Goal: Communication & Community: Answer question/provide support

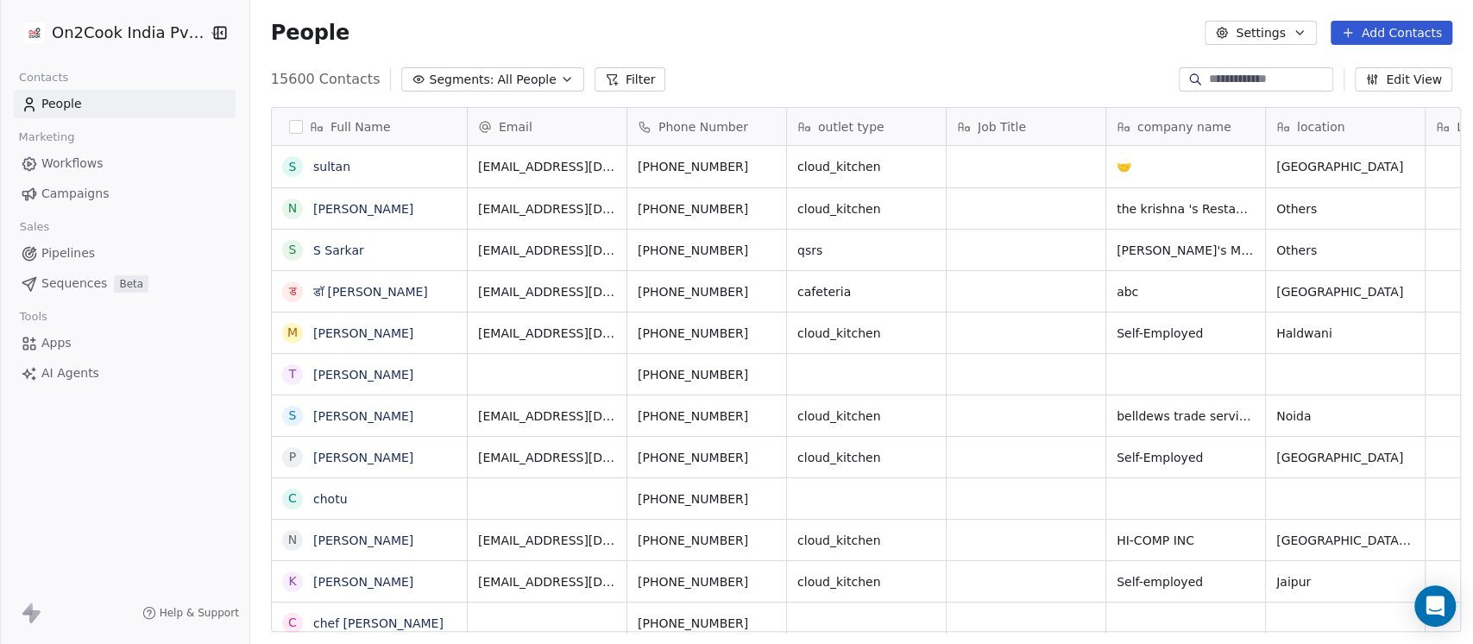
scroll to position [549, 1213]
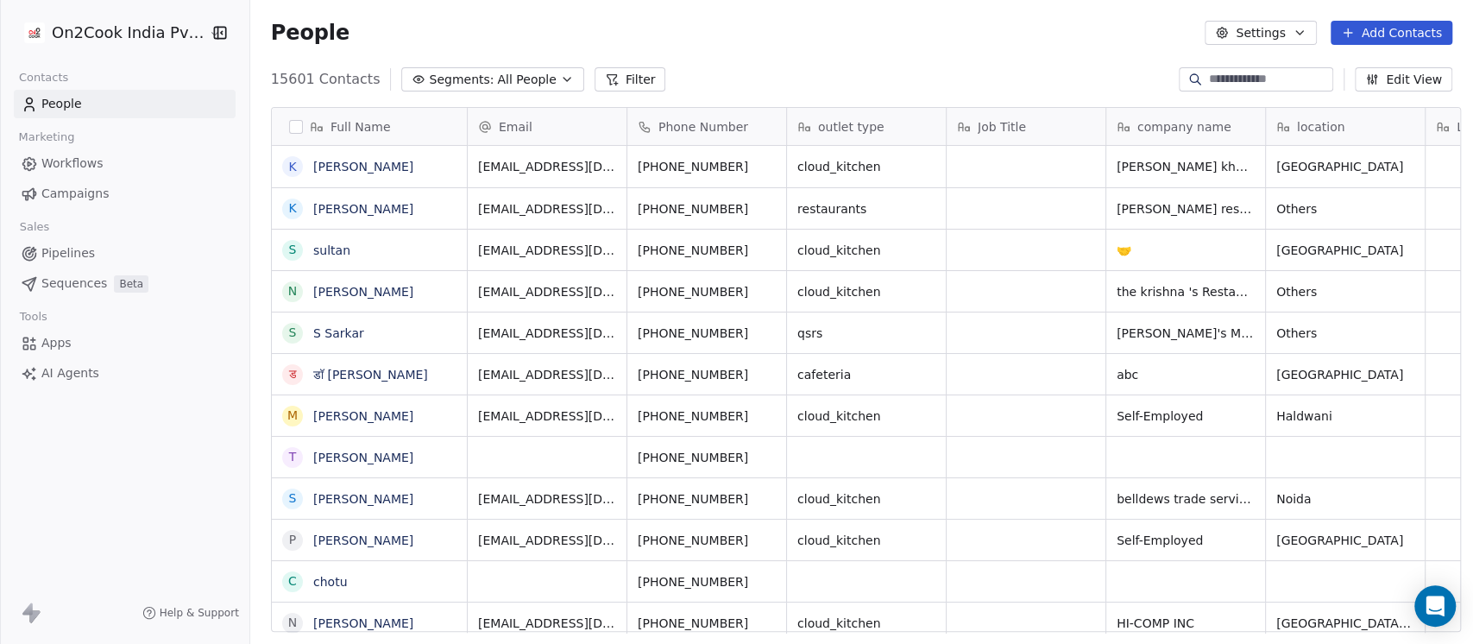
click at [1217, 75] on input at bounding box center [1269, 79] width 121 height 17
type input "*****"
type input "****"
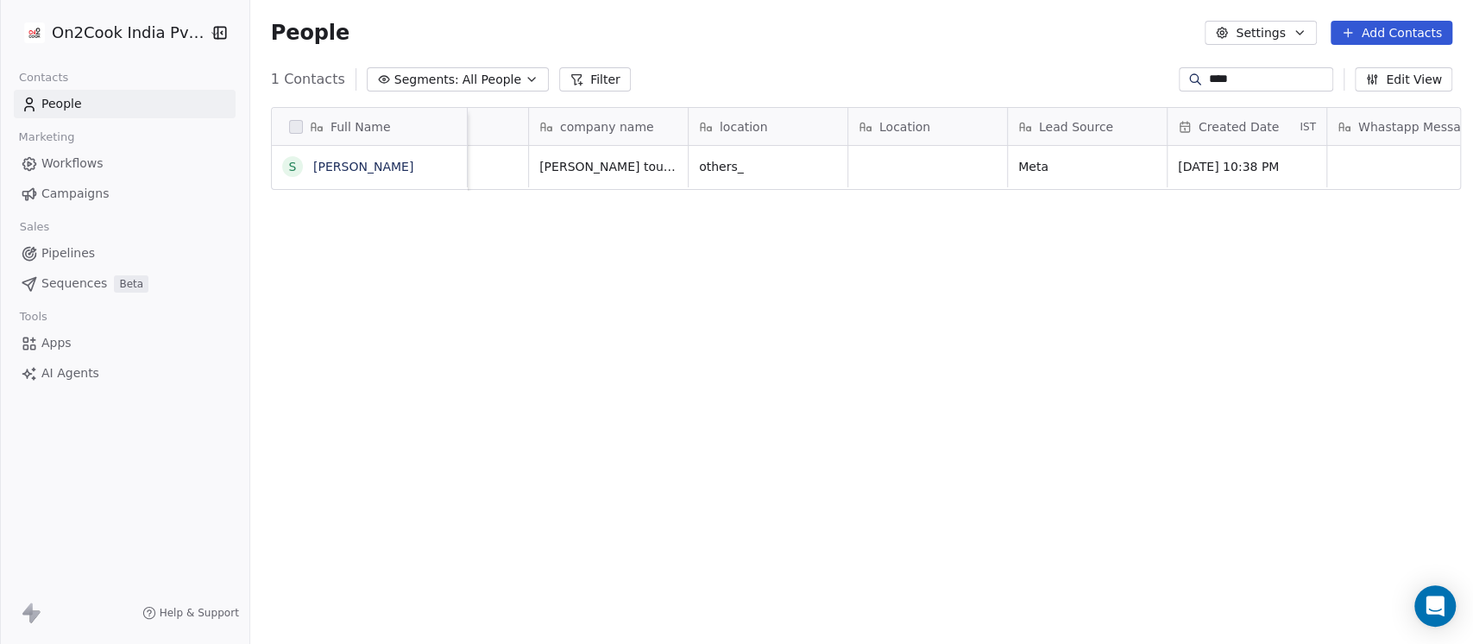
scroll to position [0, 0]
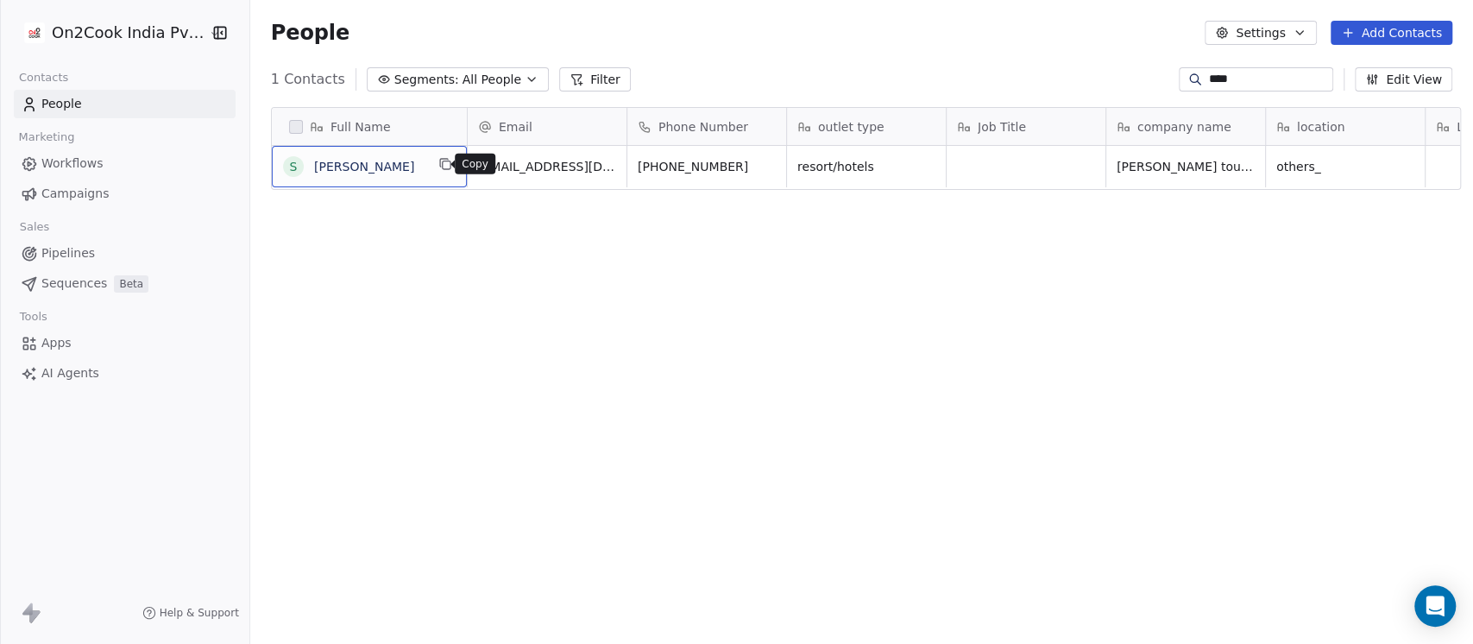
click at [438, 162] on icon "grid" at bounding box center [445, 164] width 14 height 14
click at [442, 161] on icon "grid" at bounding box center [446, 165] width 8 height 8
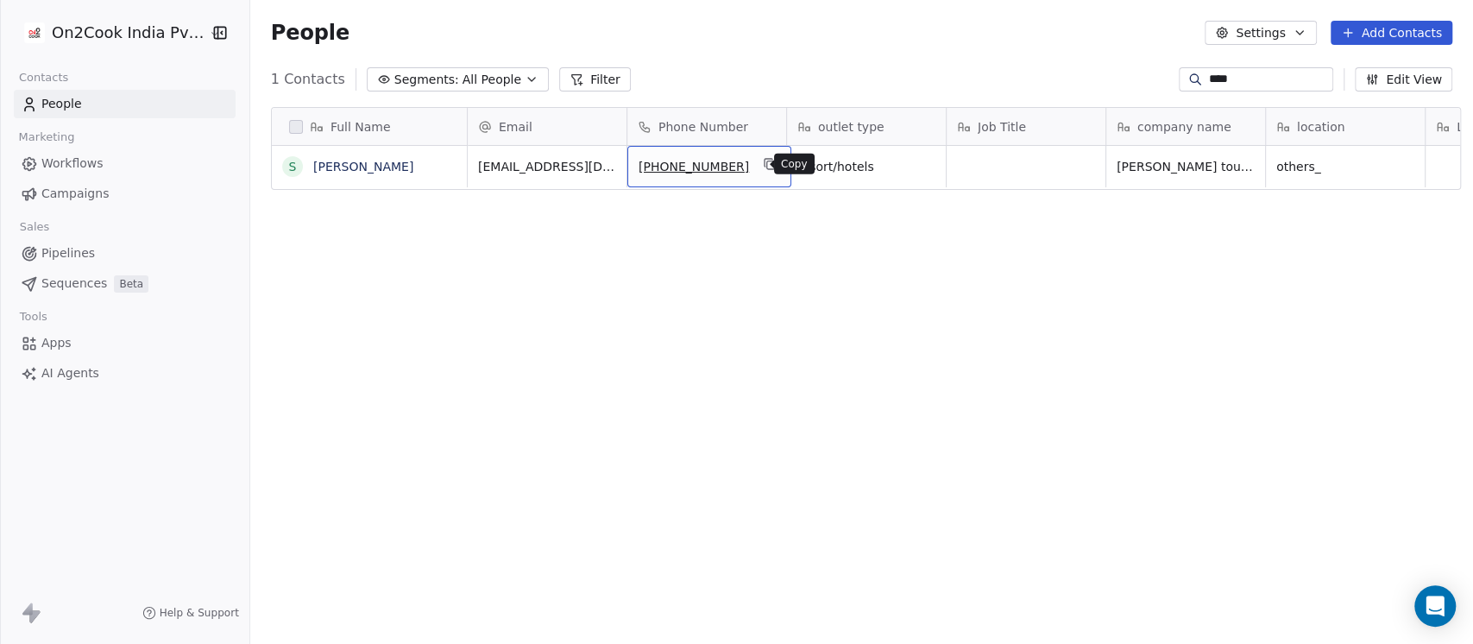
click at [763, 166] on icon "grid" at bounding box center [770, 164] width 14 height 14
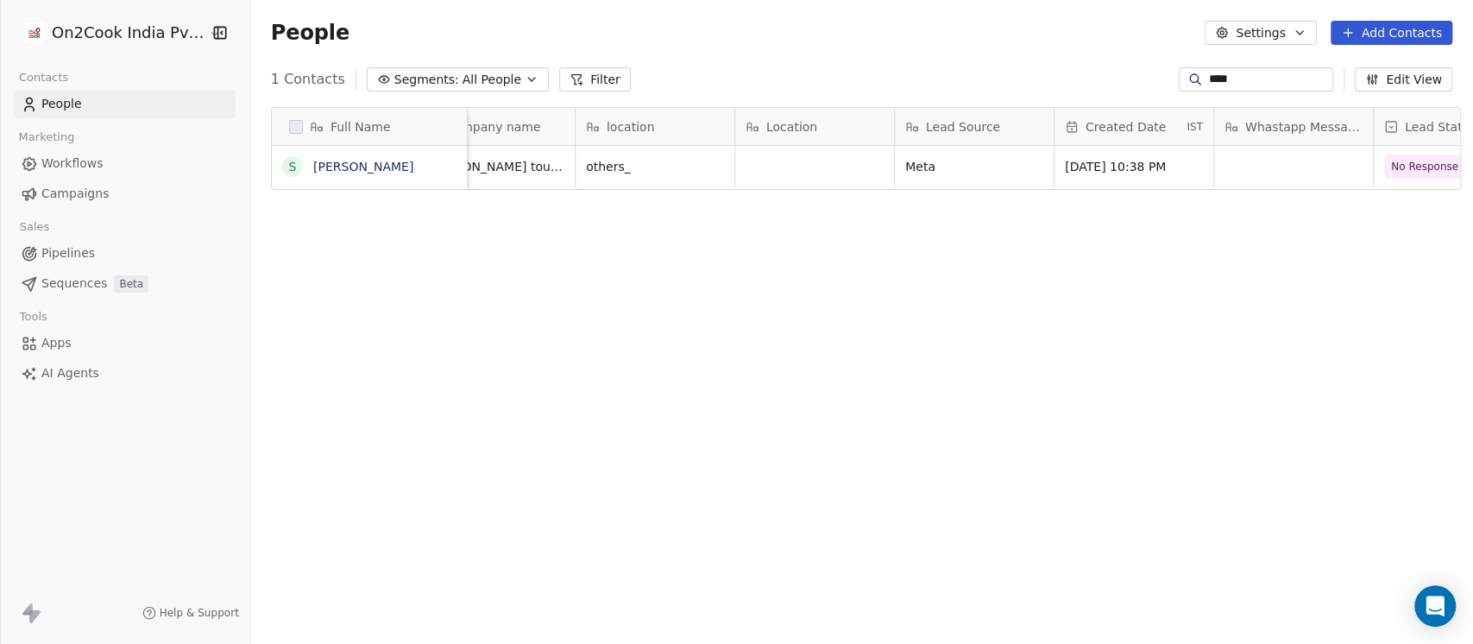
scroll to position [0, 460]
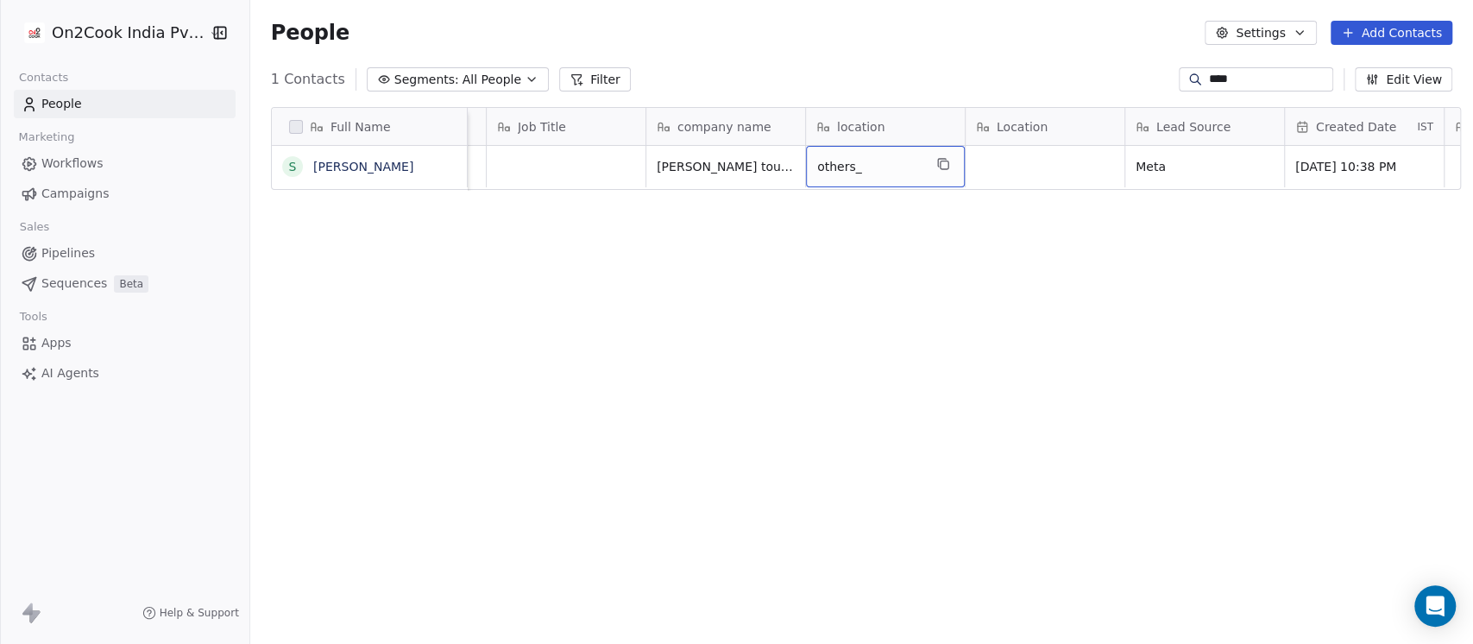
click at [922, 162] on div "others_" at bounding box center [885, 166] width 159 height 41
type textarea "**********"
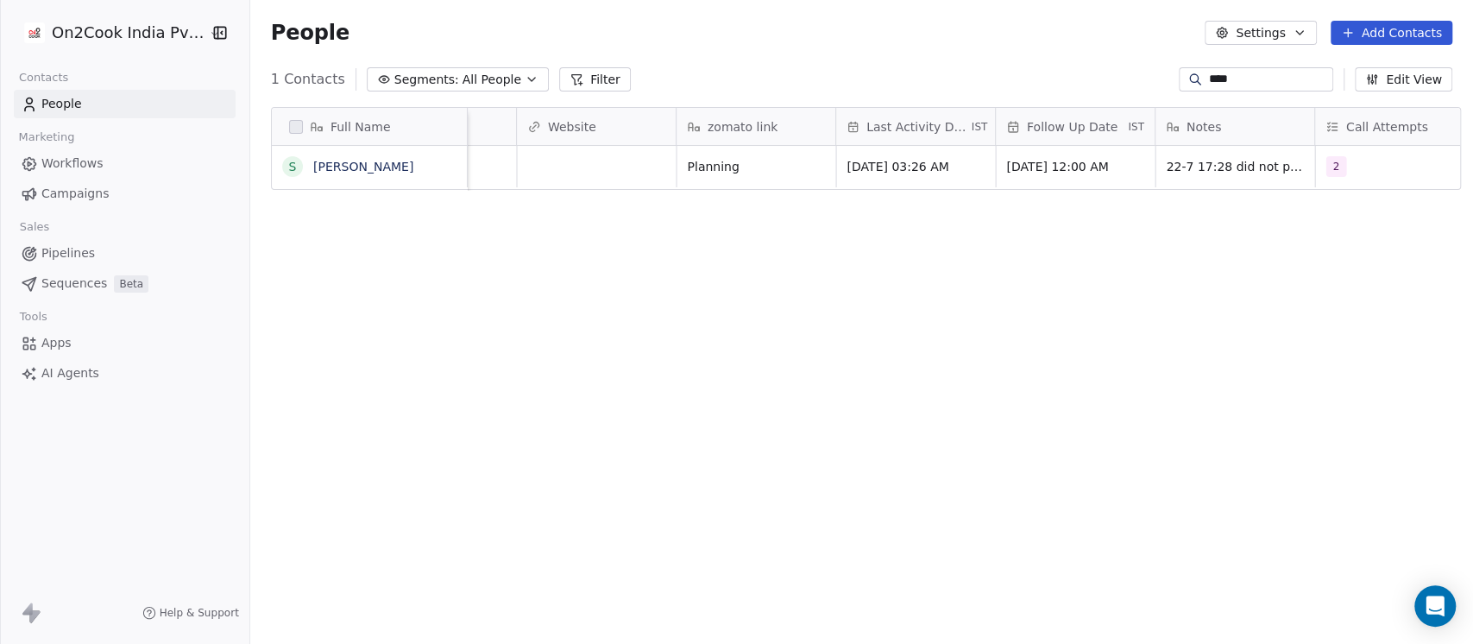
scroll to position [0, 2417]
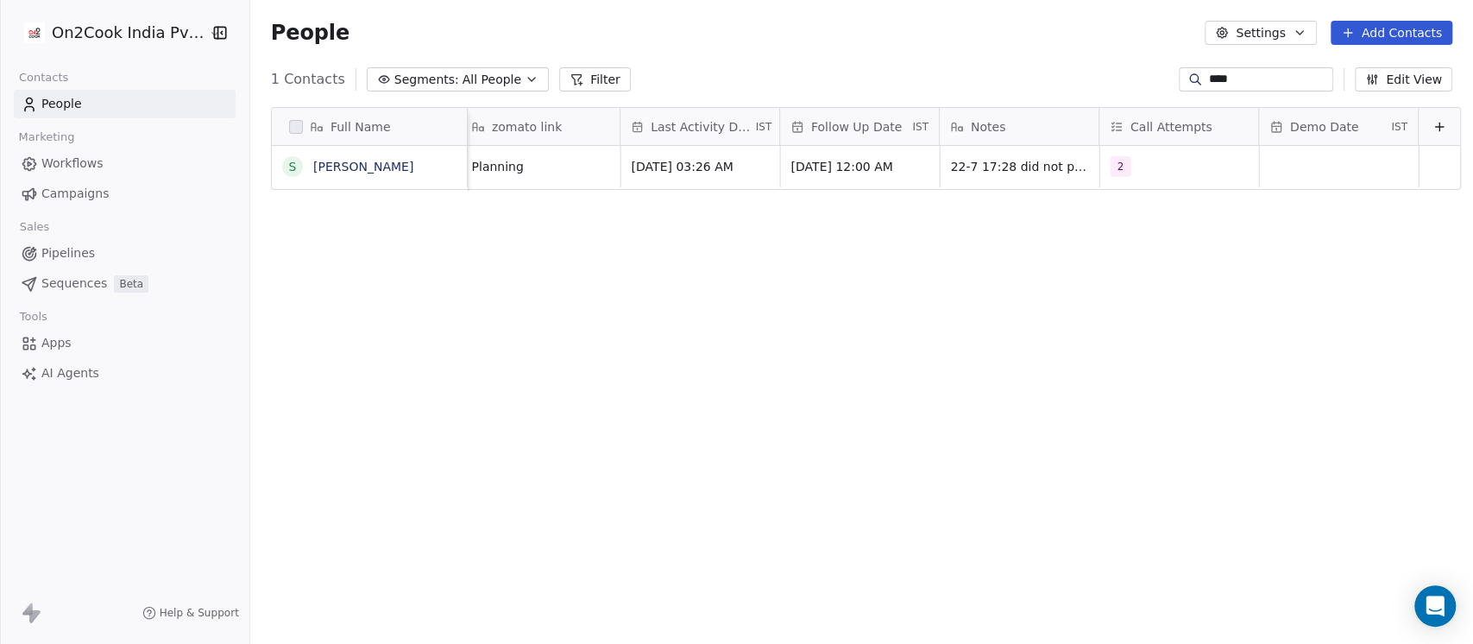
click at [107, 107] on link "People" at bounding box center [125, 104] width 222 height 28
click at [462, 87] on span "All People" at bounding box center [491, 80] width 59 height 18
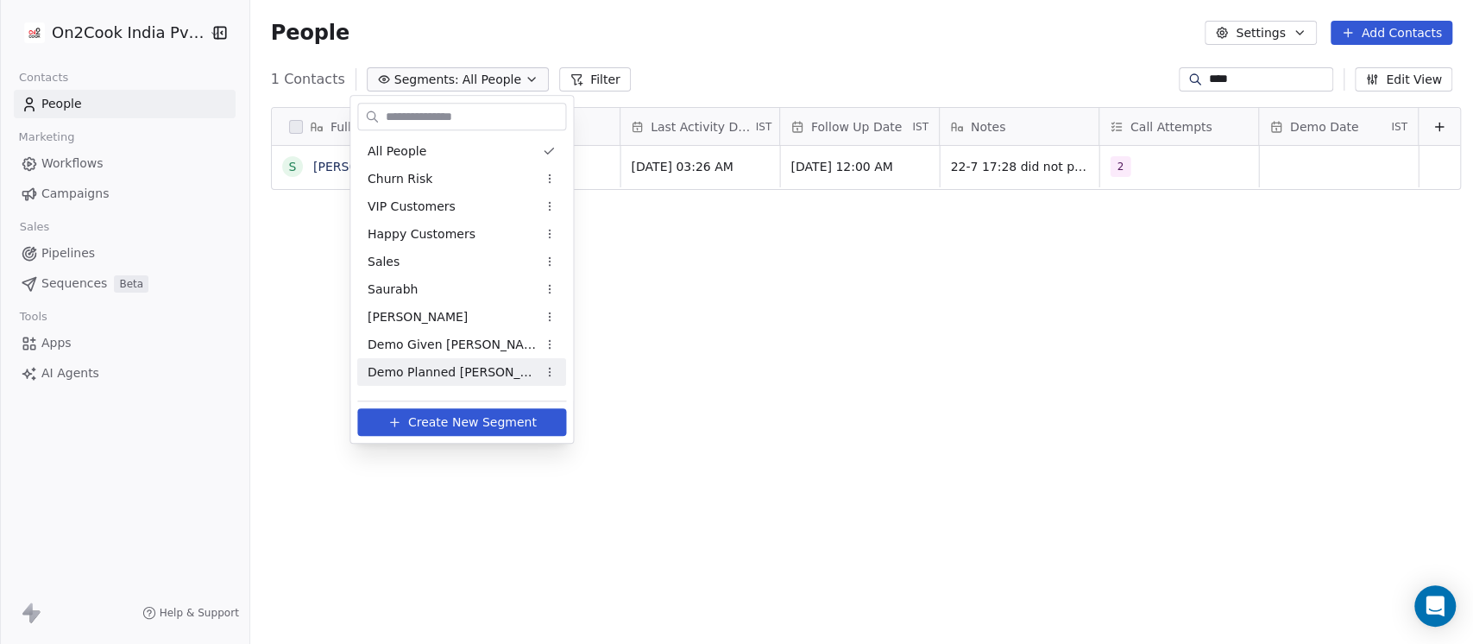
drag, startPoint x: 449, startPoint y: 368, endPoint x: 720, endPoint y: 311, distance: 276.0
click at [450, 369] on span "Demo Planned [PERSON_NAME]" at bounding box center [452, 372] width 169 height 18
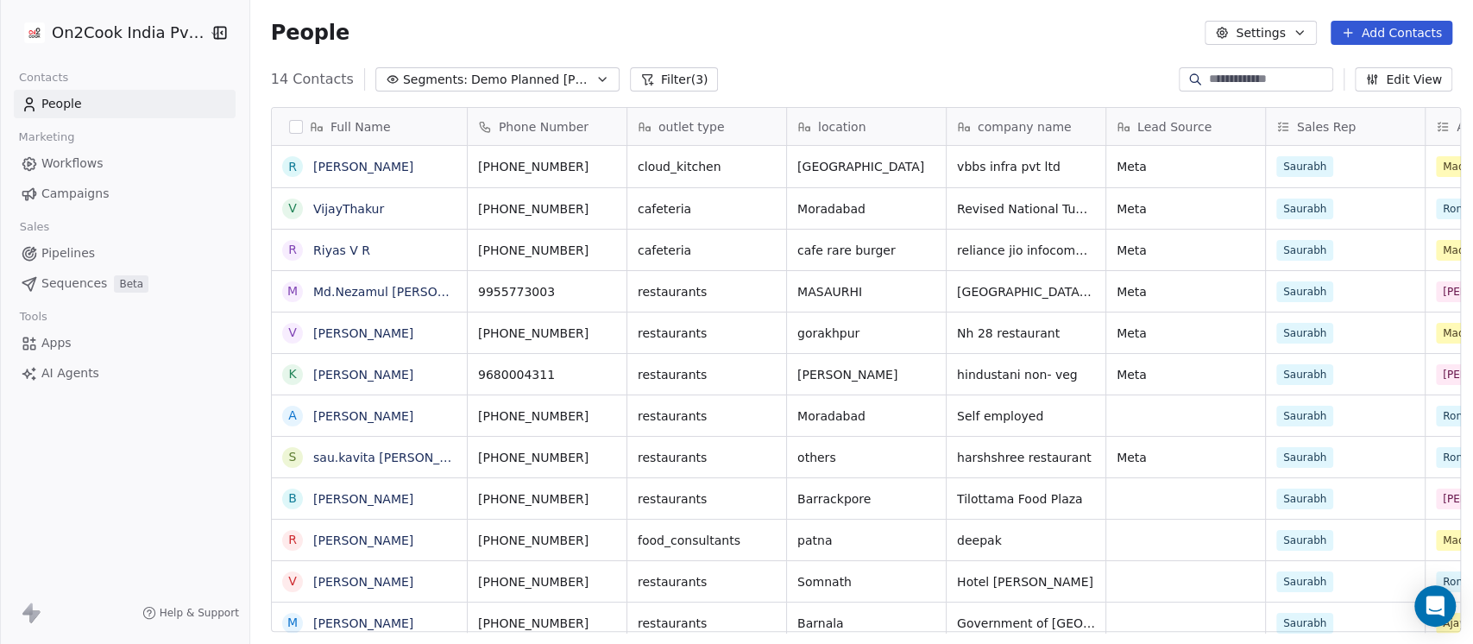
scroll to position [549, 1213]
click at [1267, 77] on input at bounding box center [1269, 79] width 121 height 17
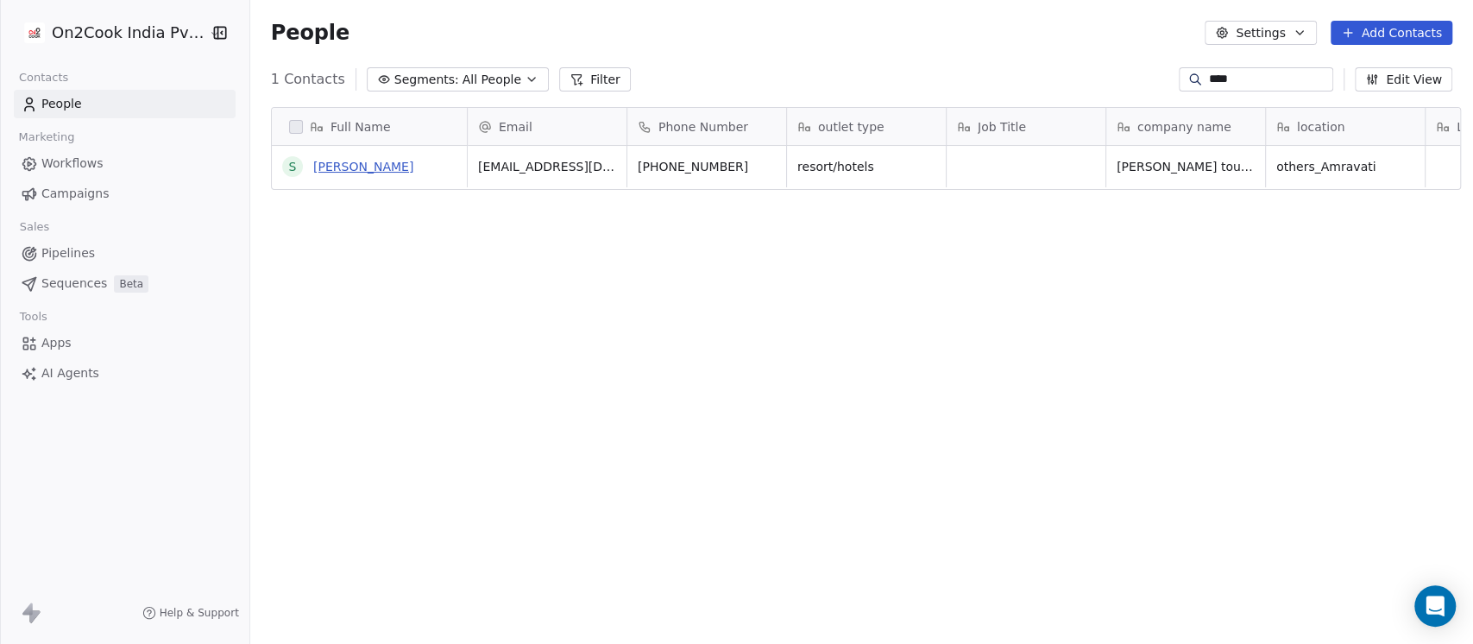
type input "****"
click at [338, 169] on link "[PERSON_NAME]" at bounding box center [363, 167] width 100 height 14
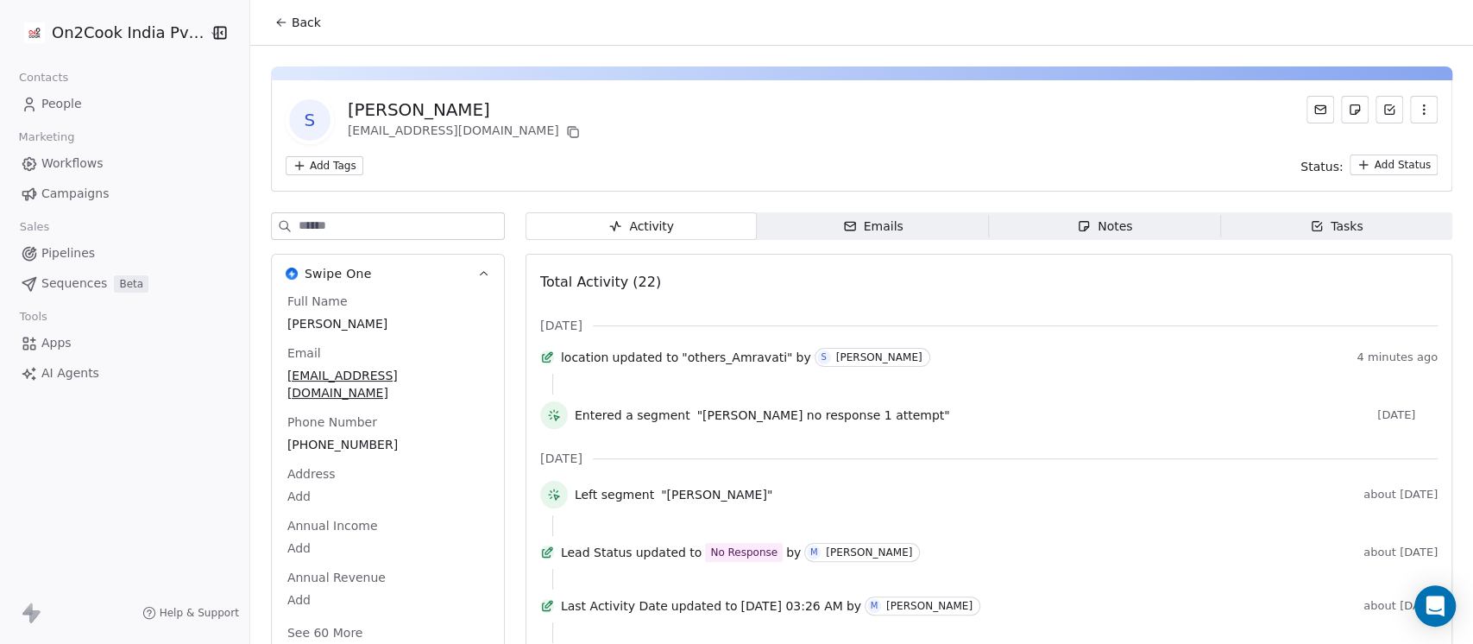
click at [1089, 221] on div "Notes" at bounding box center [1104, 226] width 55 height 18
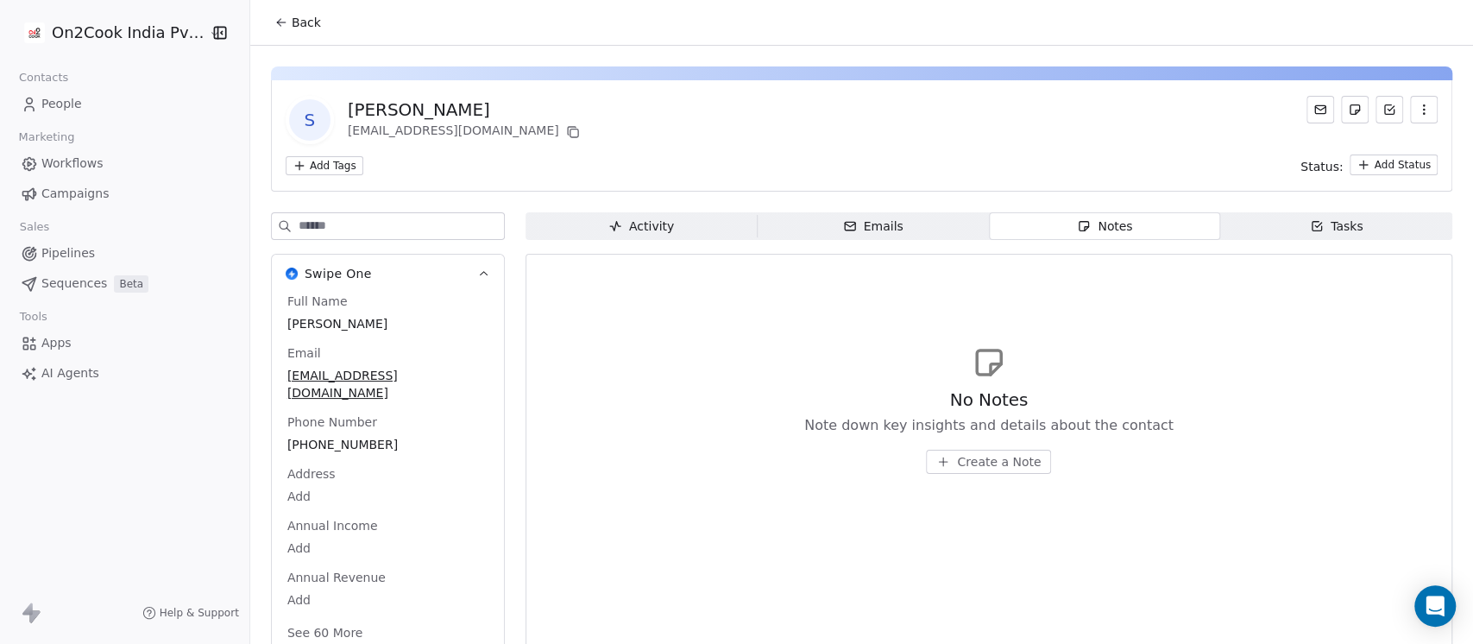
click at [988, 471] on button "Create a Note" at bounding box center [988, 461] width 125 height 24
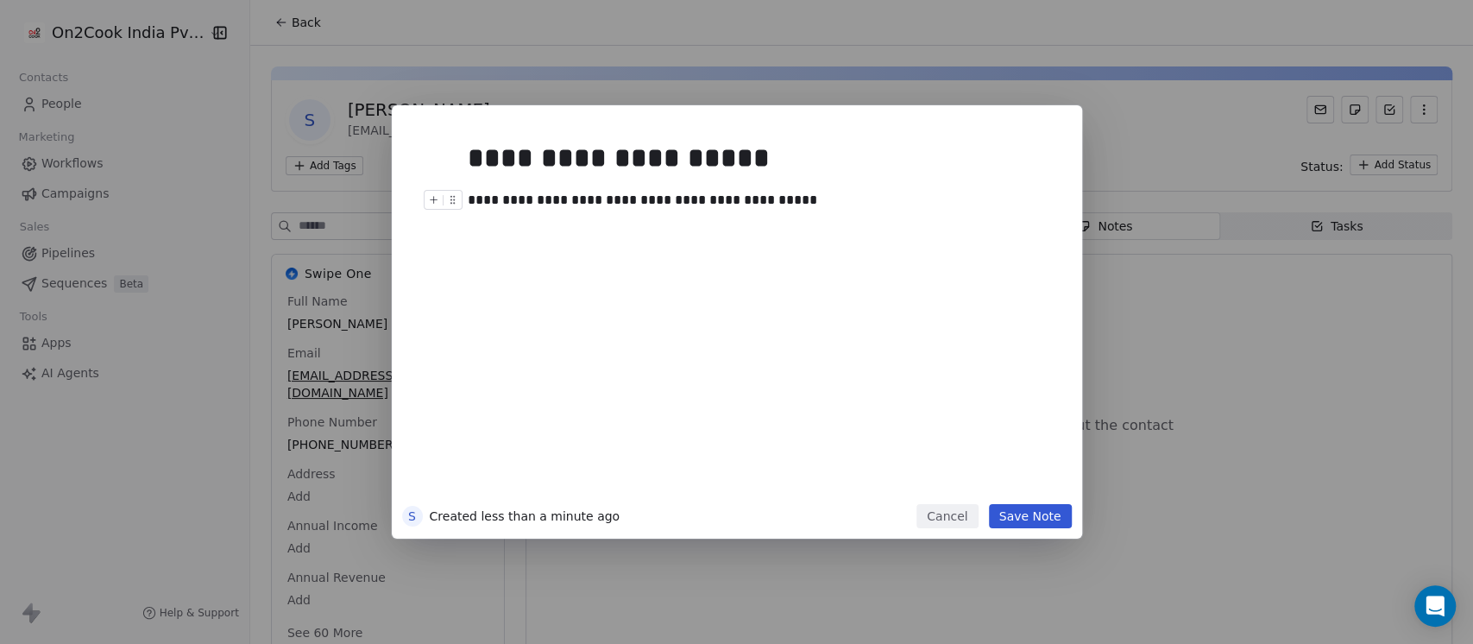
click at [478, 204] on div "**********" at bounding box center [754, 200] width 573 height 21
click at [556, 204] on div "**********" at bounding box center [754, 200] width 573 height 21
click at [594, 198] on div "**********" at bounding box center [754, 200] width 573 height 21
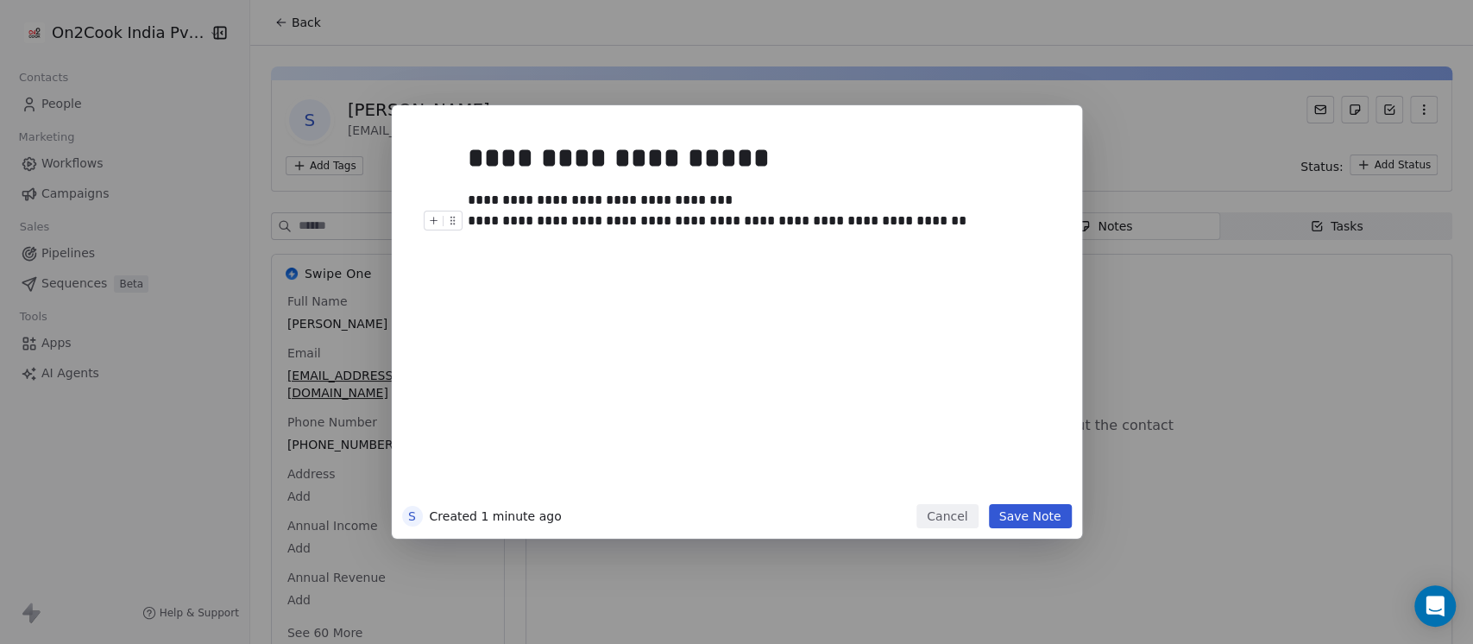
click at [1017, 515] on button "Save Note" at bounding box center [1030, 516] width 83 height 24
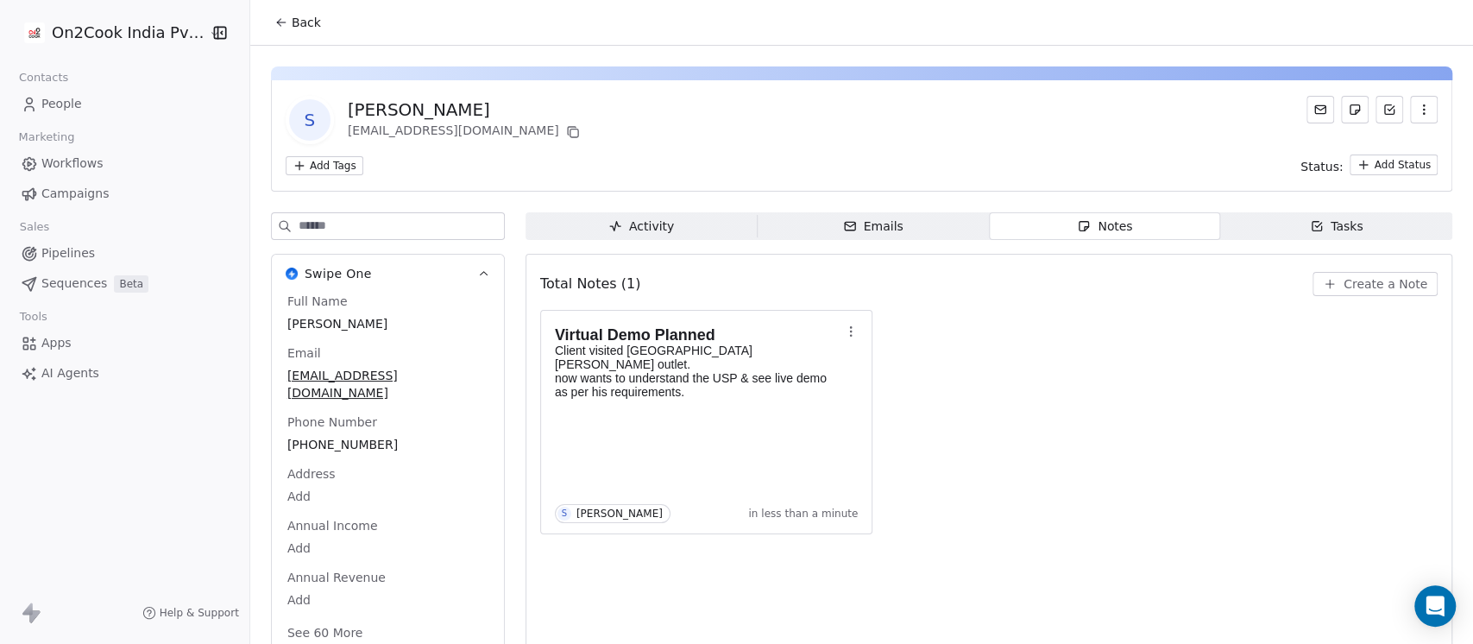
click at [339, 168] on html "On2Cook India Pvt. Ltd. Contacts People Marketing Workflows Campaigns Sales Pip…" at bounding box center [736, 322] width 1473 height 644
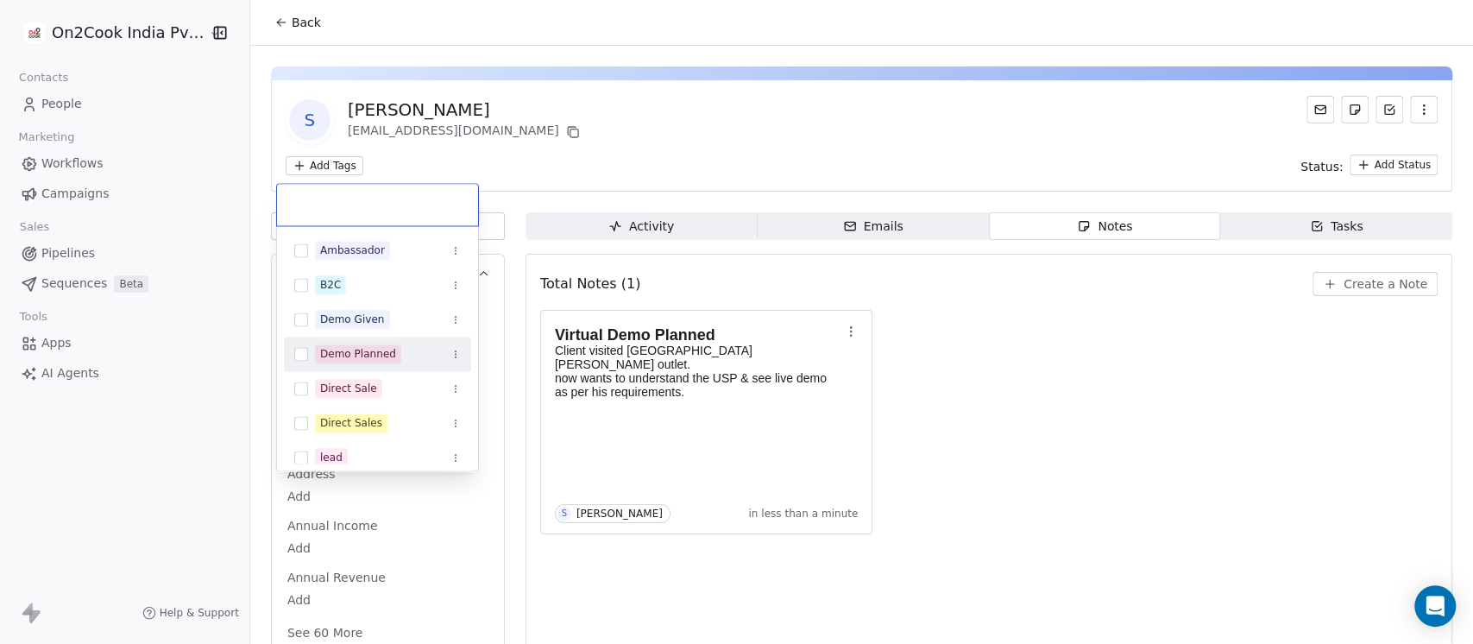
click at [366, 347] on div "Demo Planned" at bounding box center [358, 354] width 76 height 16
click at [654, 147] on html "On2Cook India Pvt. Ltd. Contacts People Marketing Workflows Campaigns Sales Pip…" at bounding box center [736, 322] width 1473 height 644
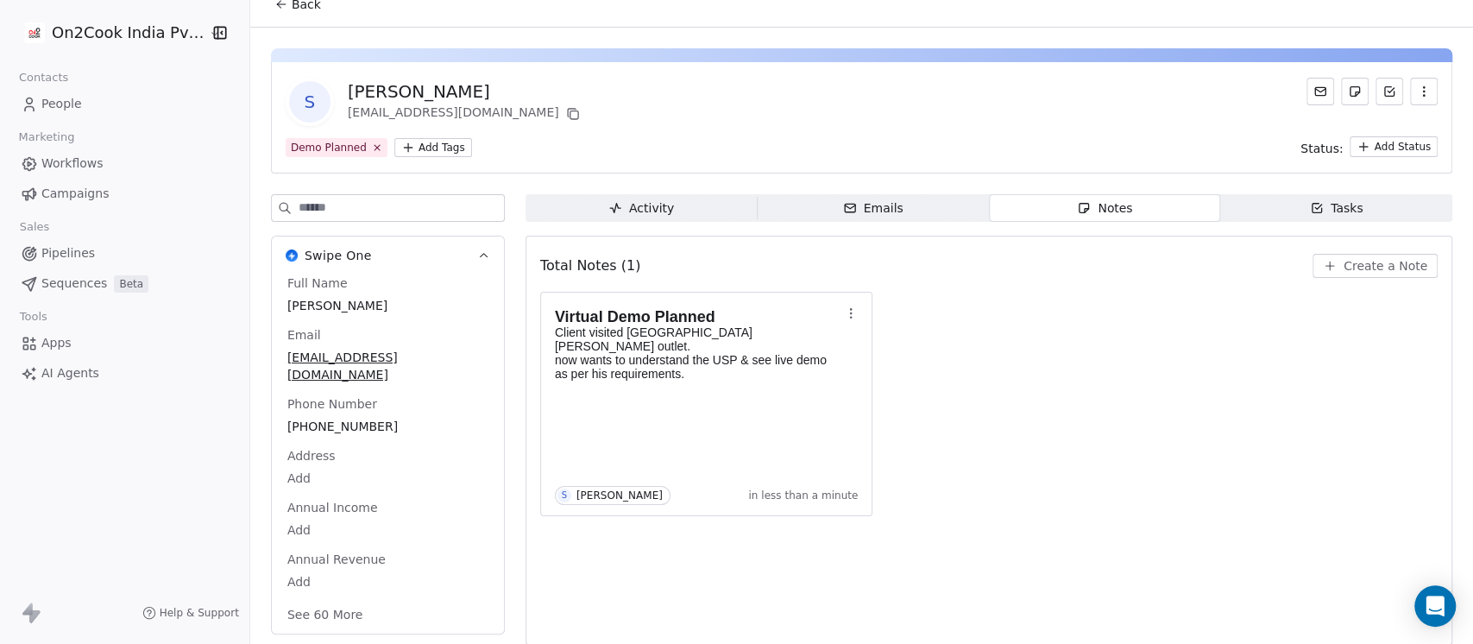
scroll to position [28, 0]
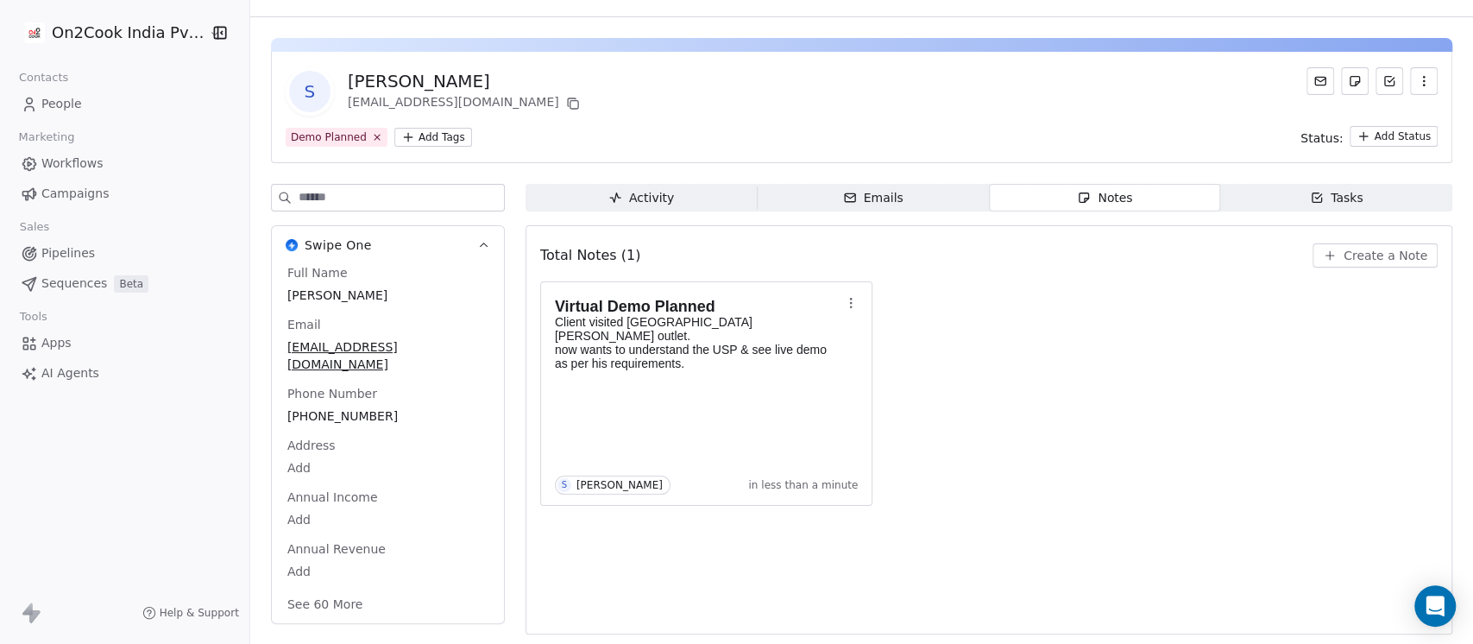
click at [335, 588] on button "See 60 More" at bounding box center [325, 603] width 97 height 31
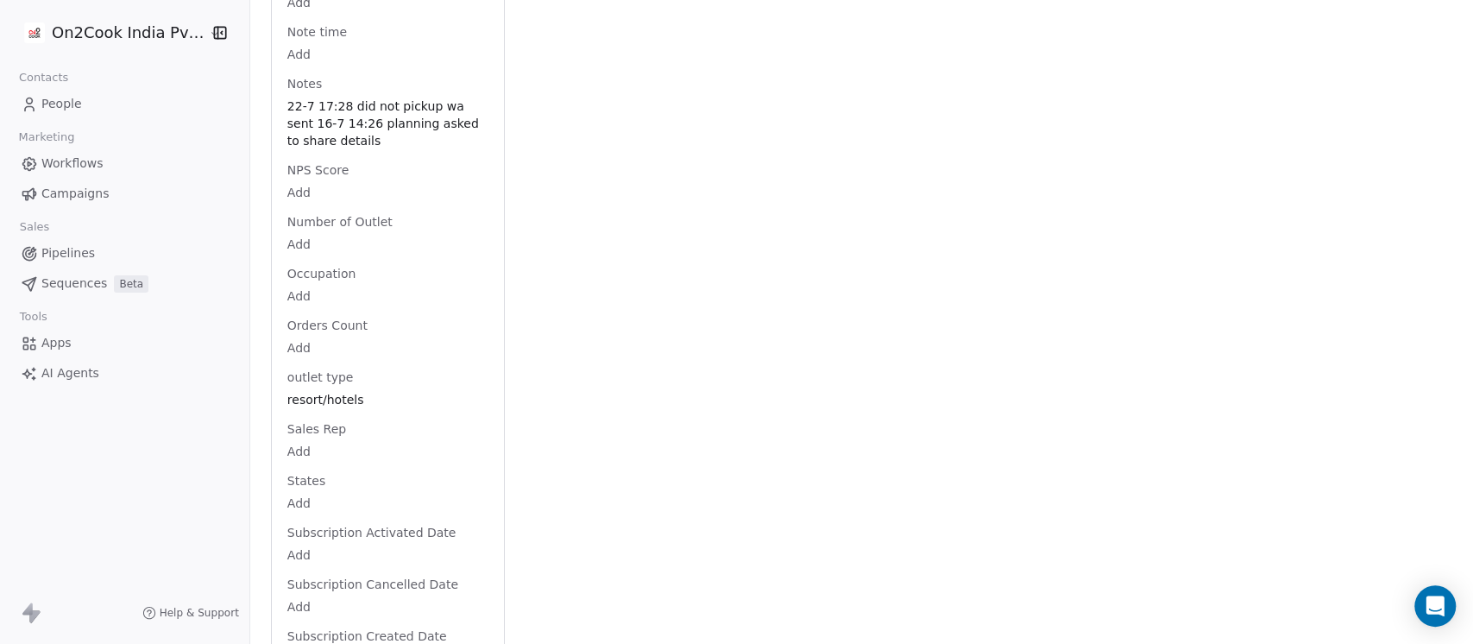
scroll to position [2505, 0]
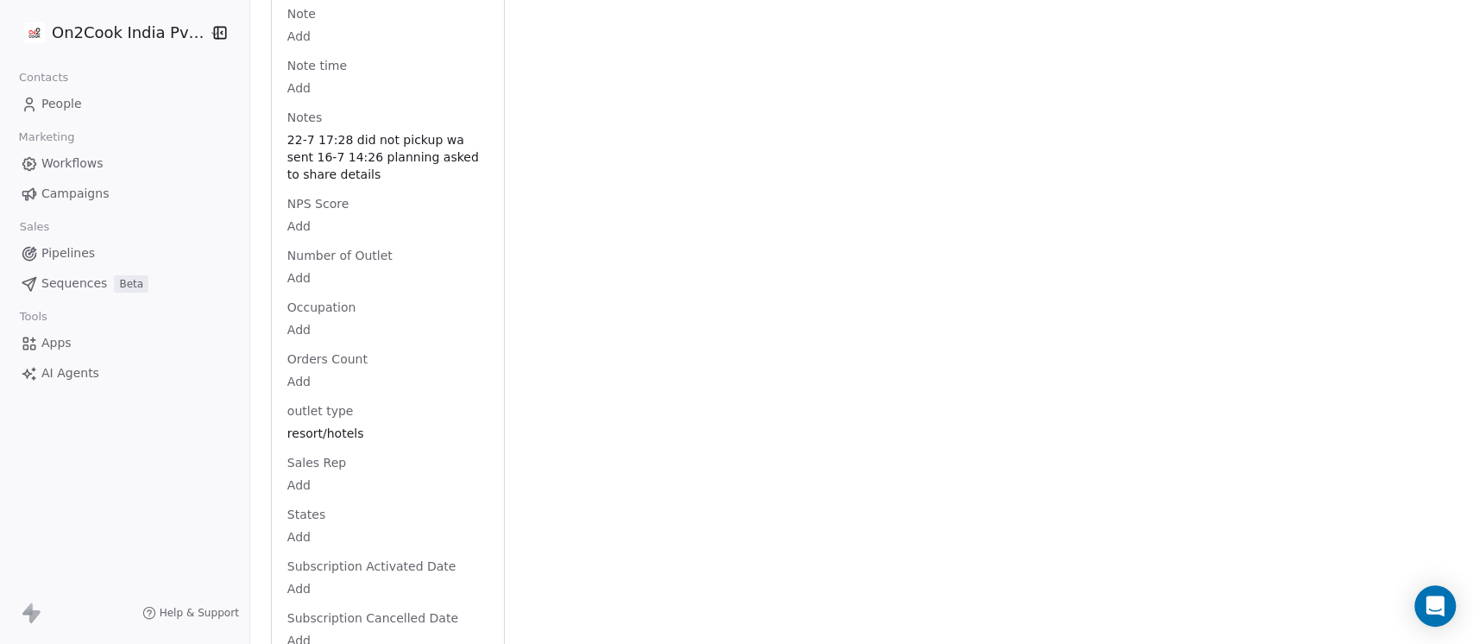
click at [315, 443] on body "On2Cook India Pvt. Ltd. Contacts People Marketing Workflows Campaigns Sales Pip…" at bounding box center [736, 322] width 1473 height 644
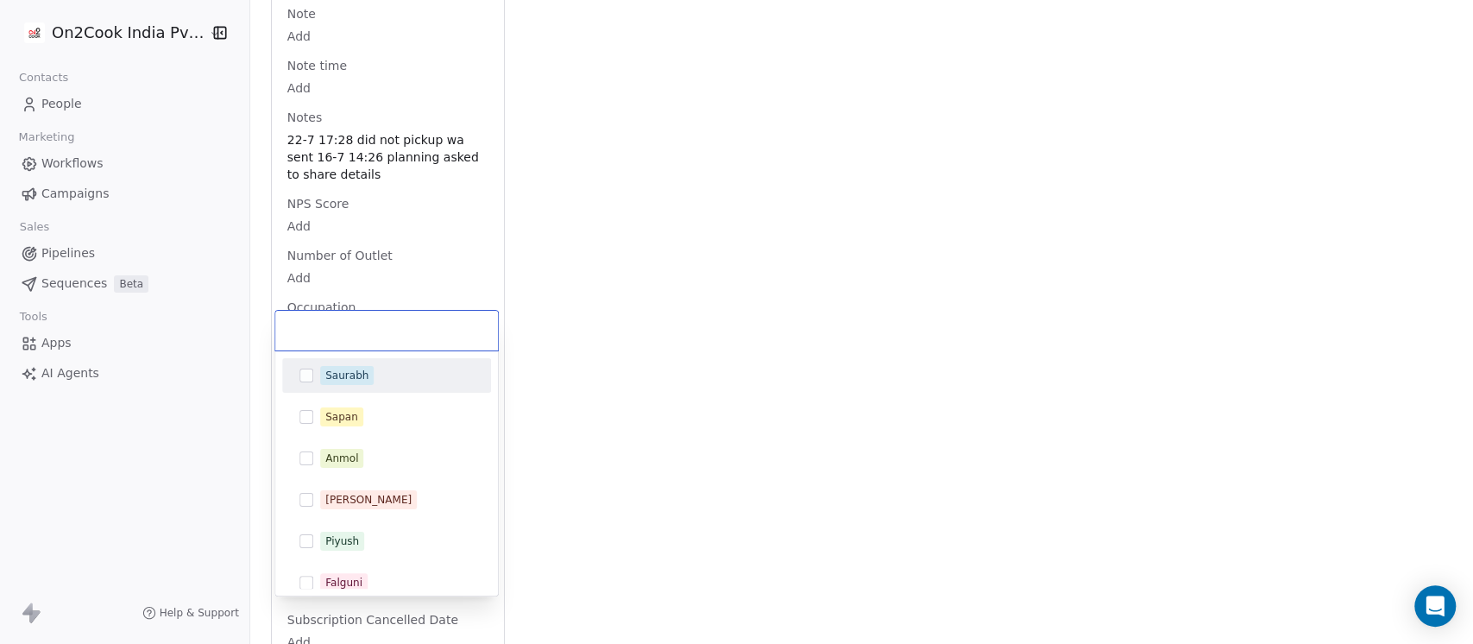
scroll to position [2633, 0]
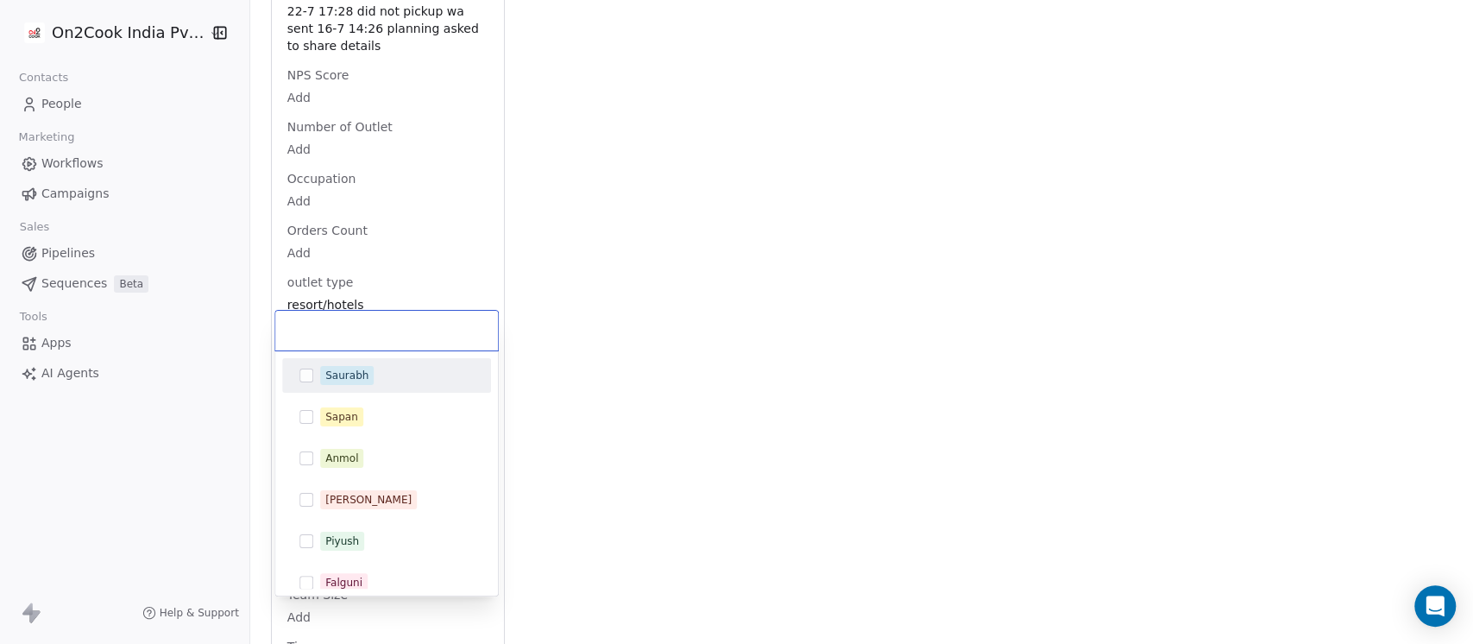
click at [366, 371] on span "Saurabh" at bounding box center [346, 375] width 53 height 19
click at [687, 316] on html "On2Cook India Pvt. Ltd. Contacts People Marketing Workflows Campaigns Sales Pip…" at bounding box center [736, 322] width 1473 height 644
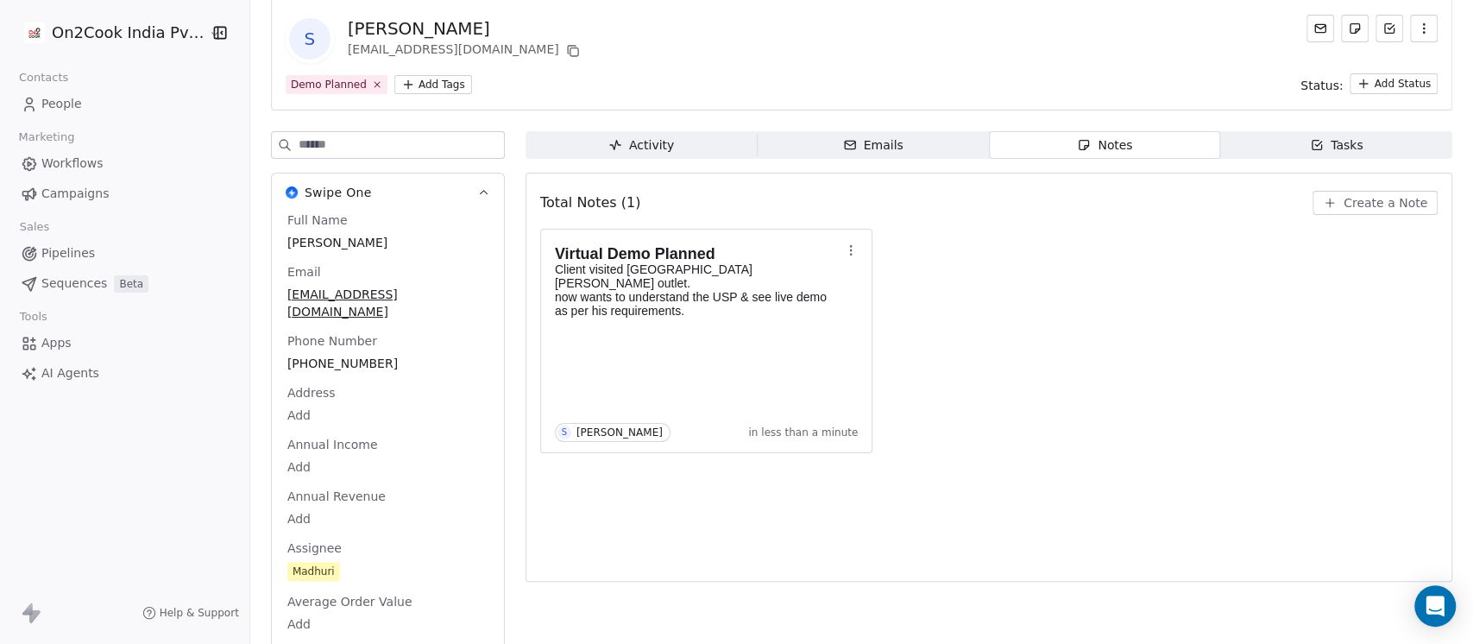
scroll to position [0, 0]
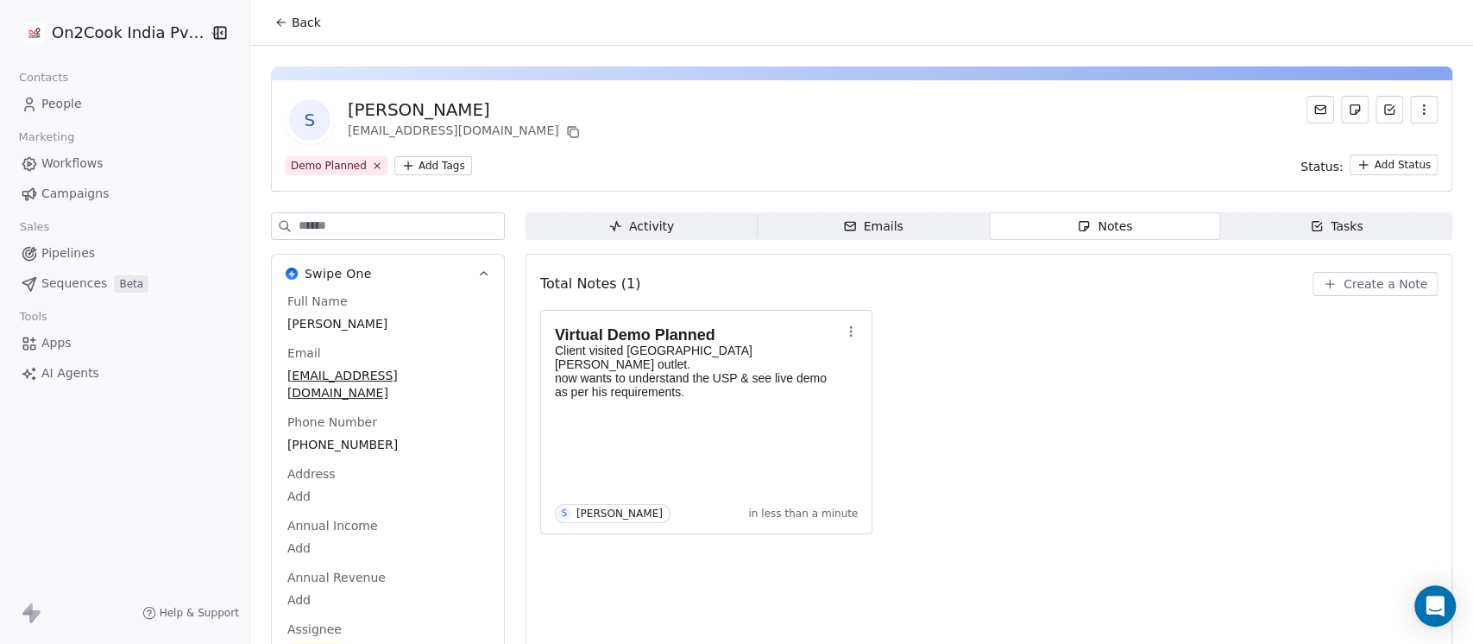
click at [290, 10] on button "Back" at bounding box center [297, 22] width 67 height 31
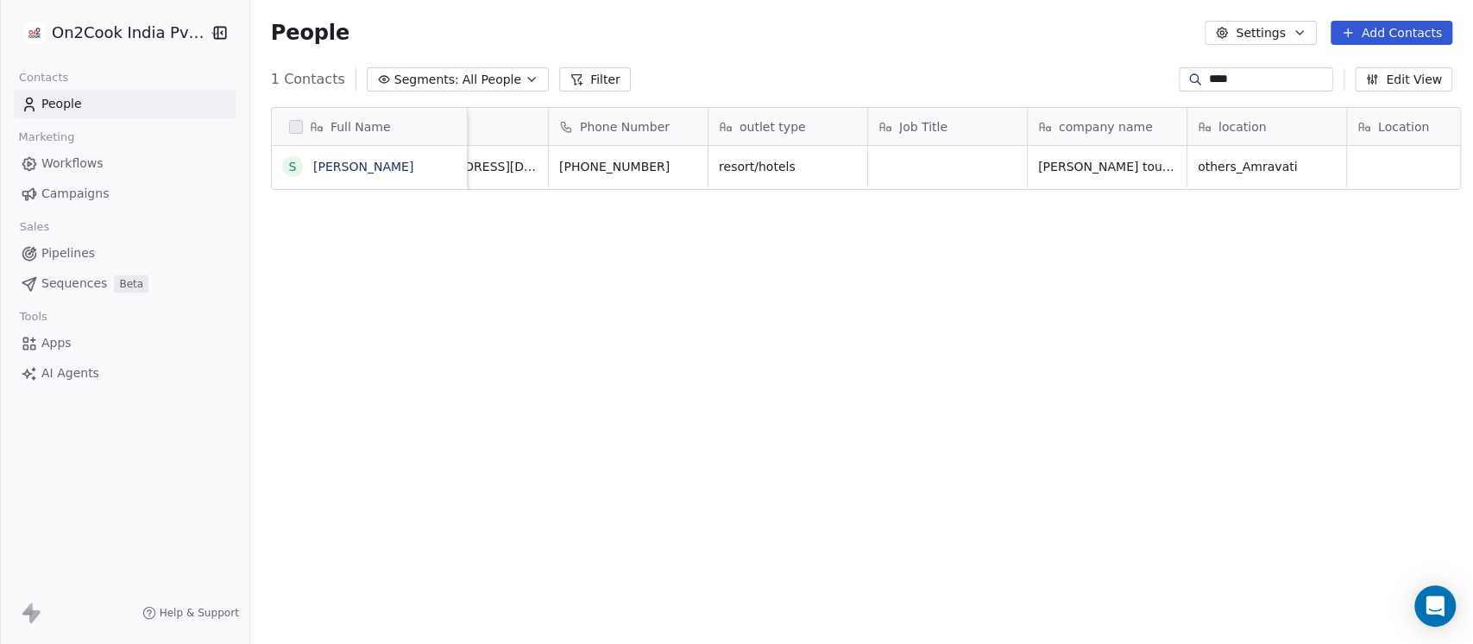
scroll to position [0, 115]
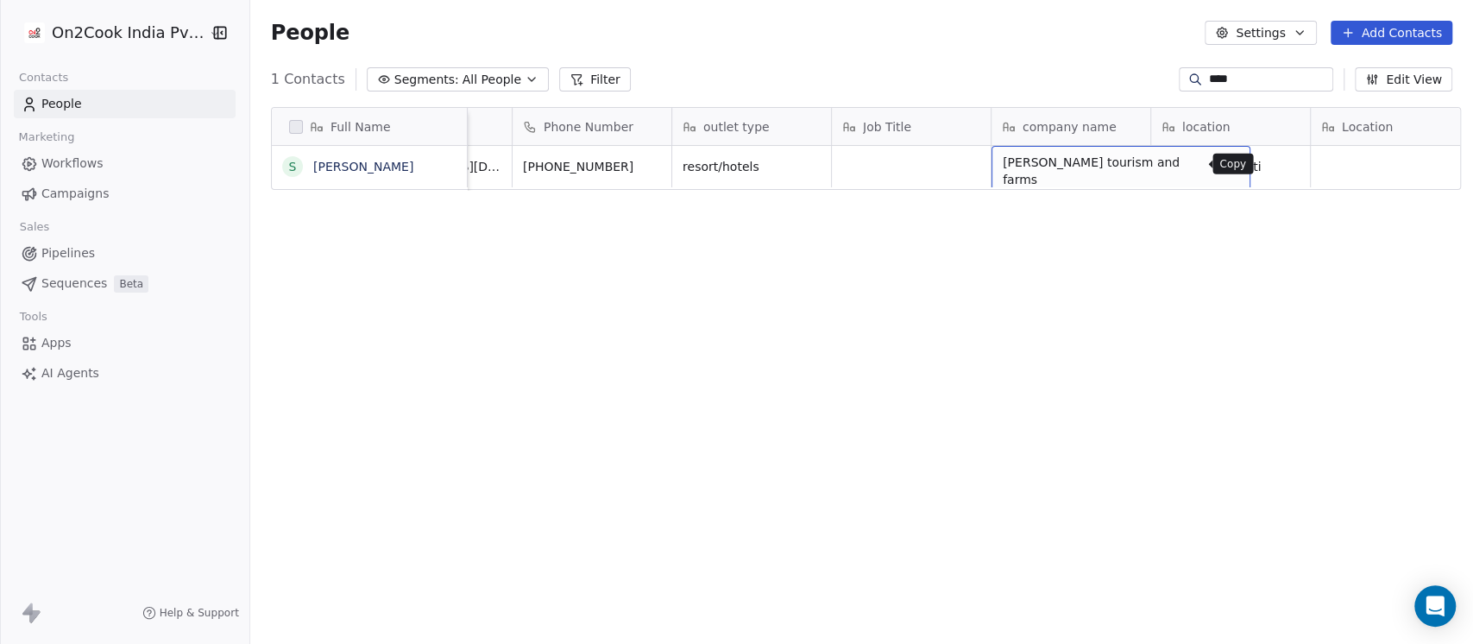
click at [1223, 159] on icon "grid" at bounding box center [1227, 163] width 8 height 8
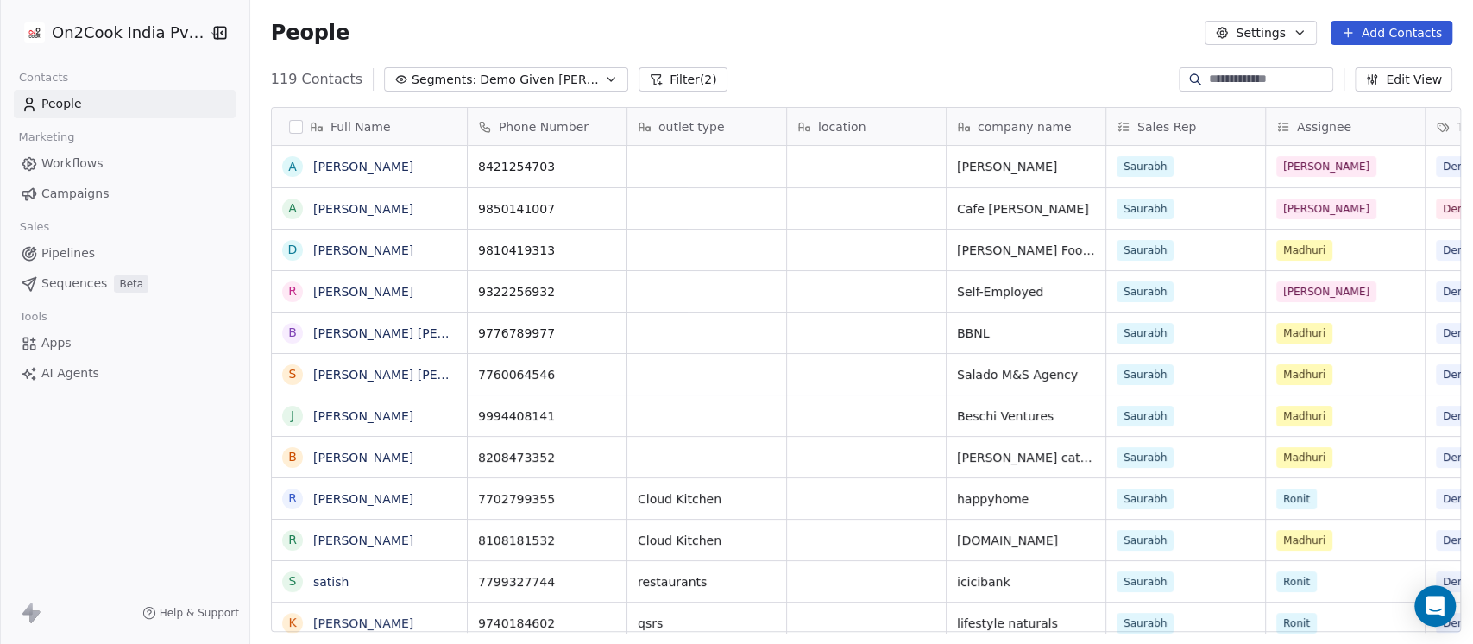
scroll to position [549, 1213]
